Goal: Information Seeking & Learning: Learn about a topic

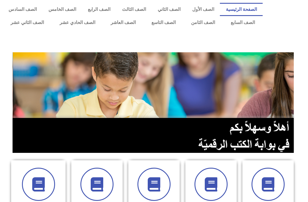
click at [246, 20] on link "الصف السابع" at bounding box center [243, 22] width 40 height 13
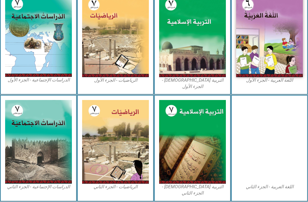
scroll to position [174, 0]
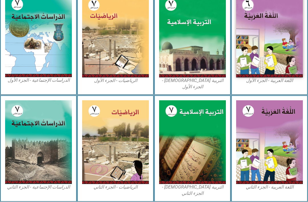
click at [206, 27] on img at bounding box center [192, 36] width 67 height 84
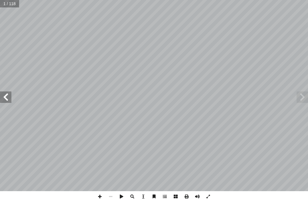
click at [304, 96] on span at bounding box center [302, 96] width 11 height 11
click at [302, 97] on span at bounding box center [302, 96] width 11 height 11
click at [259, 200] on div "mohe.ps  | mohe.pna.ps  | moehe.gov.ps   .com/MinistryOfEducationWzartAltrb…" at bounding box center [154, 101] width 308 height 202
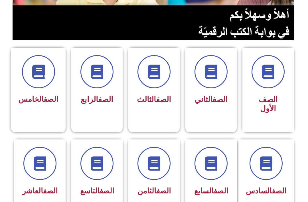
scroll to position [112, 0]
click at [214, 194] on link "الصف" at bounding box center [221, 190] width 15 height 9
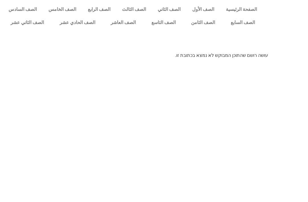
click at [250, 28] on link "الصف السابع" at bounding box center [243, 22] width 40 height 13
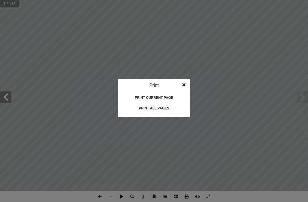
click at [174, 111] on div "Print all pages" at bounding box center [154, 108] width 57 height 9
